Goal: Find specific page/section: Find specific page/section

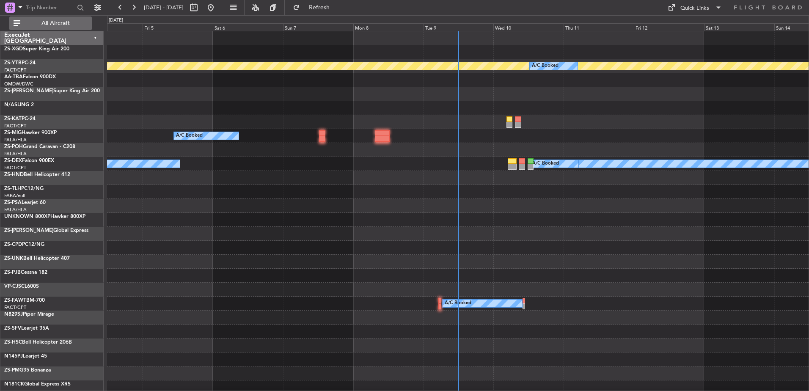
click at [55, 20] on span "All Aircraft" at bounding box center [55, 23] width 67 height 6
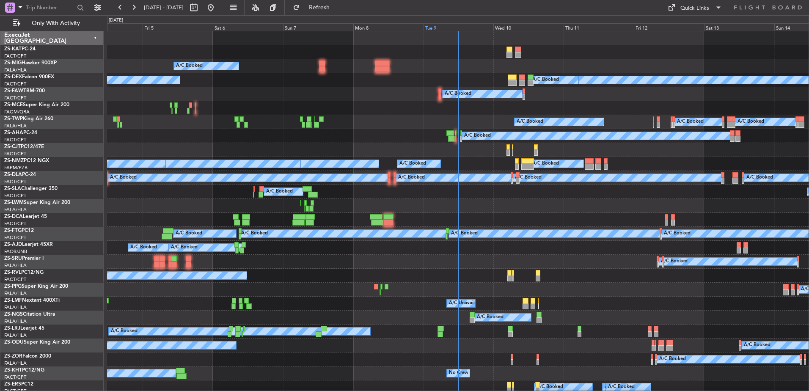
click at [449, 28] on div "Tue 9" at bounding box center [458, 27] width 70 height 8
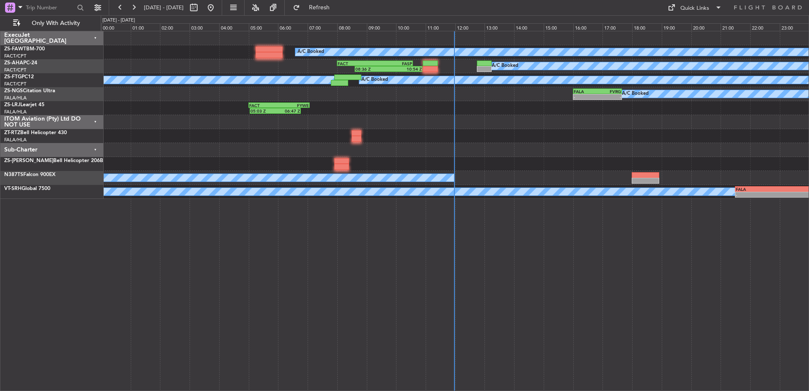
click at [93, 148] on div "Sub-Charter" at bounding box center [51, 150] width 103 height 14
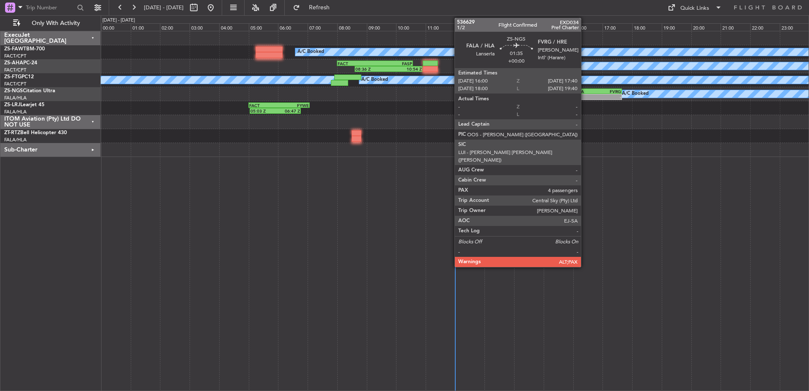
click at [585, 90] on div "FALA" at bounding box center [586, 91] width 24 height 5
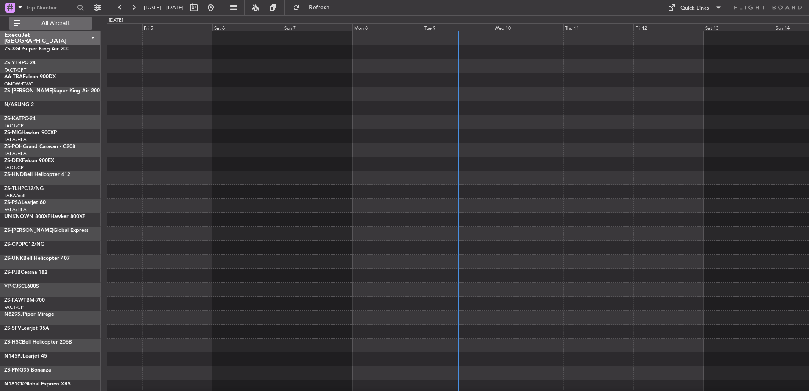
click at [34, 24] on span "All Aircraft" at bounding box center [55, 23] width 67 height 6
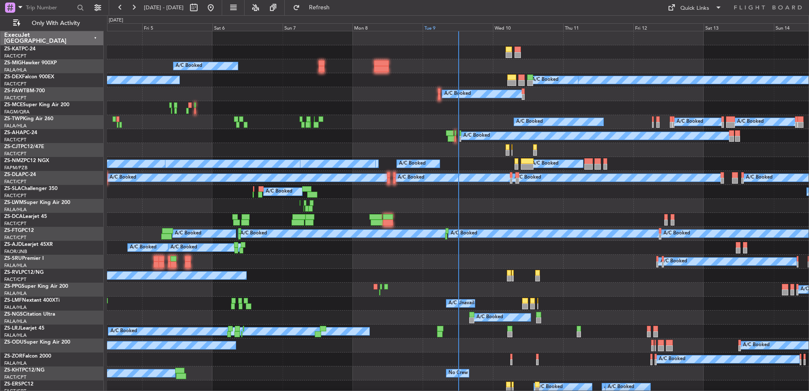
click at [431, 26] on div "Tue 9" at bounding box center [458, 27] width 70 height 8
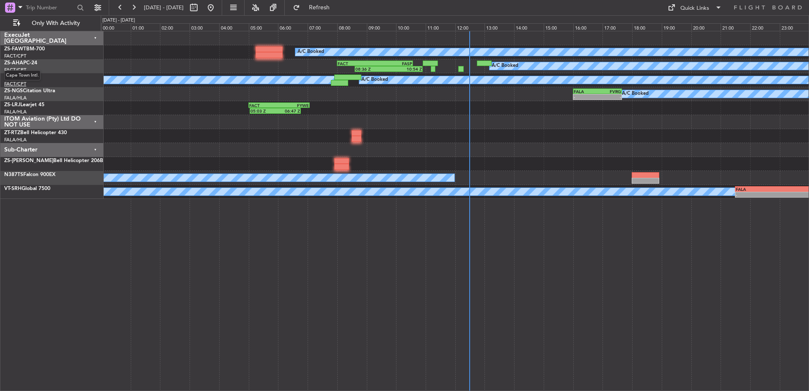
drag, startPoint x: 0, startPoint y: 69, endPoint x: 5, endPoint y: 85, distance: 17.1
click at [596, 91] on div "FALA" at bounding box center [586, 91] width 24 height 5
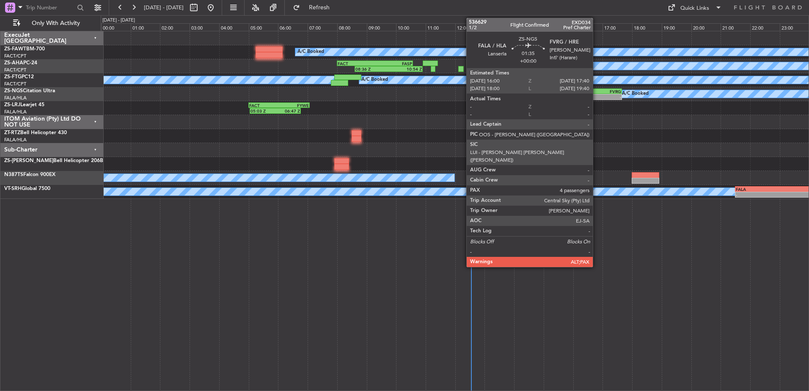
click at [596, 91] on div "FALA" at bounding box center [586, 91] width 24 height 5
